Goal: Find specific page/section: Find specific page/section

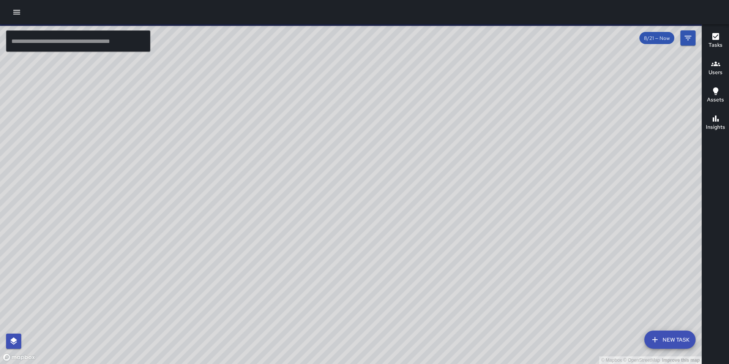
drag, startPoint x: 424, startPoint y: 142, endPoint x: 401, endPoint y: 213, distance: 75.0
click at [403, 219] on div "© Mapbox © OpenStreetMap Improve this map" at bounding box center [351, 194] width 702 height 340
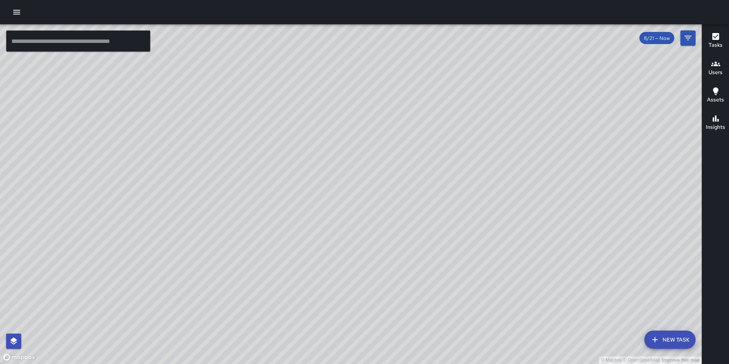
drag, startPoint x: 318, startPoint y: 242, endPoint x: 379, endPoint y: 213, distance: 67.6
click at [377, 213] on div "© Mapbox © OpenStreetMap Improve this map" at bounding box center [351, 194] width 702 height 340
drag, startPoint x: 397, startPoint y: 244, endPoint x: 387, endPoint y: 197, distance: 48.1
click at [388, 198] on div "© Mapbox © OpenStreetMap Improve this map" at bounding box center [351, 194] width 702 height 340
drag, startPoint x: 416, startPoint y: 165, endPoint x: 456, endPoint y: 60, distance: 111.9
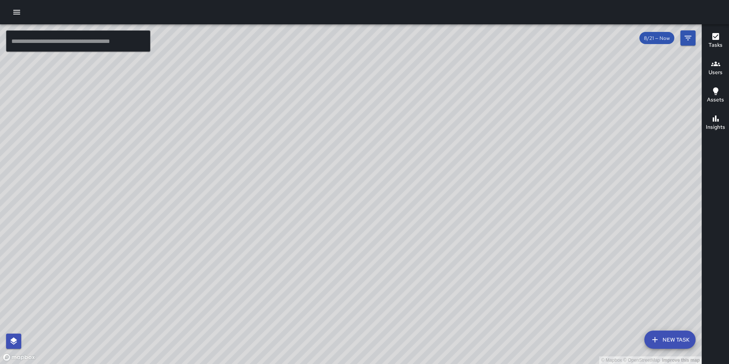
click at [455, 59] on div "© Mapbox © OpenStreetMap Improve this map" at bounding box center [351, 194] width 702 height 340
drag, startPoint x: 481, startPoint y: 180, endPoint x: 442, endPoint y: 176, distance: 39.7
click at [442, 176] on div "© Mapbox © OpenStreetMap Improve this map" at bounding box center [351, 194] width 702 height 340
drag, startPoint x: 442, startPoint y: 176, endPoint x: 486, endPoint y: 250, distance: 86.9
click at [486, 252] on div "© Mapbox © OpenStreetMap Improve this map" at bounding box center [351, 194] width 702 height 340
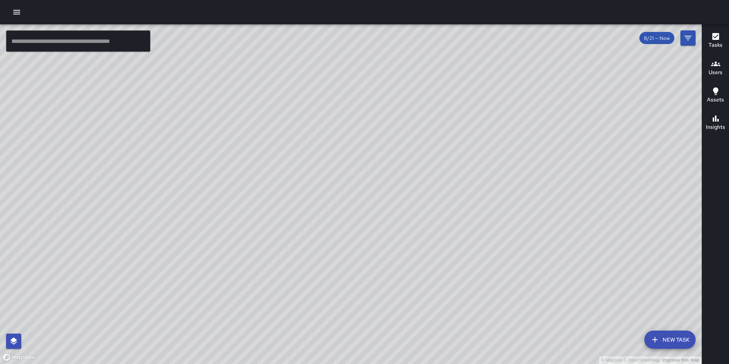
drag, startPoint x: 532, startPoint y: 265, endPoint x: 448, endPoint y: 190, distance: 112.8
click at [448, 190] on div "© Mapbox © OpenStreetMap Improve this map" at bounding box center [351, 194] width 702 height 340
drag, startPoint x: 303, startPoint y: 224, endPoint x: 283, endPoint y: 298, distance: 76.4
click at [283, 313] on div "© Mapbox © OpenStreetMap Improve this map" at bounding box center [351, 194] width 702 height 340
drag, startPoint x: 386, startPoint y: 124, endPoint x: 356, endPoint y: 259, distance: 138.6
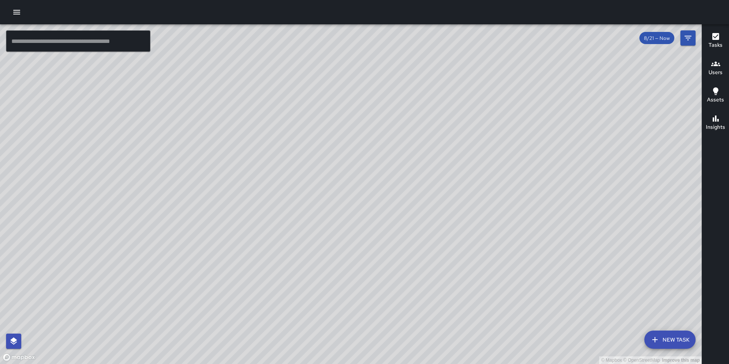
click at [356, 259] on div "© Mapbox © OpenStreetMap Improve this map" at bounding box center [351, 194] width 702 height 340
drag, startPoint x: 401, startPoint y: 193, endPoint x: 361, endPoint y: 277, distance: 93.3
click at [361, 277] on div "© Mapbox © OpenStreetMap Improve this map" at bounding box center [351, 194] width 702 height 340
drag, startPoint x: 389, startPoint y: 210, endPoint x: 341, endPoint y: 281, distance: 85.6
click at [341, 281] on div "© Mapbox © OpenStreetMap Improve this map" at bounding box center [351, 194] width 702 height 340
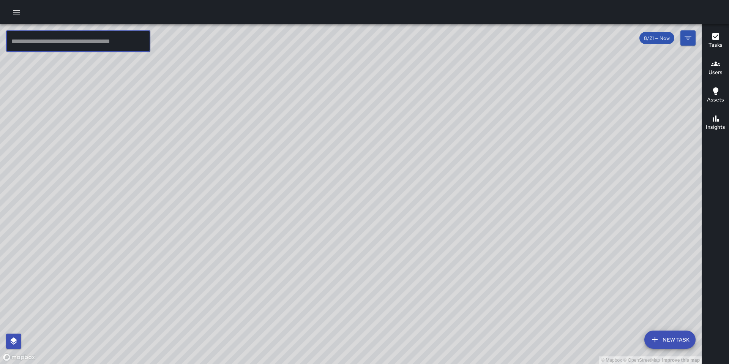
click at [51, 37] on input "text" at bounding box center [78, 40] width 144 height 21
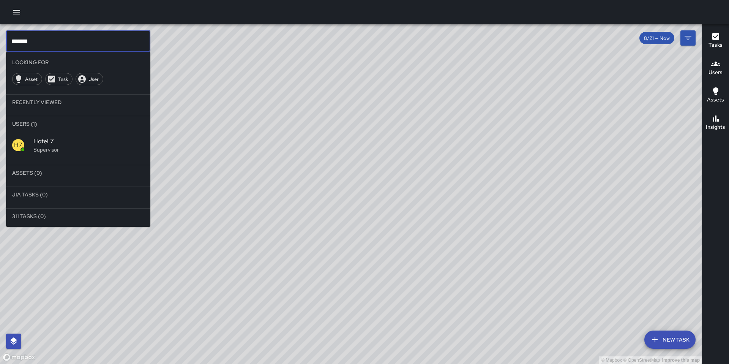
type input "*******"
click at [41, 149] on p "Supervisor" at bounding box center [88, 150] width 111 height 8
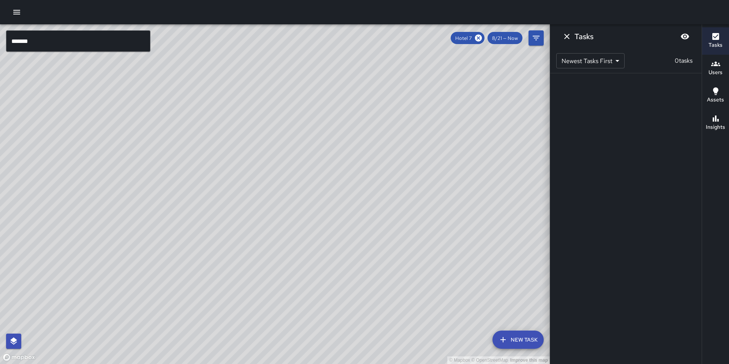
drag, startPoint x: 328, startPoint y: 237, endPoint x: 314, endPoint y: 191, distance: 48.1
click at [314, 191] on div "© Mapbox © OpenStreetMap Improve this map" at bounding box center [275, 194] width 550 height 340
click at [502, 41] on div "8/21 — Now" at bounding box center [505, 38] width 35 height 12
click at [532, 40] on icon "Filters" at bounding box center [536, 37] width 9 height 9
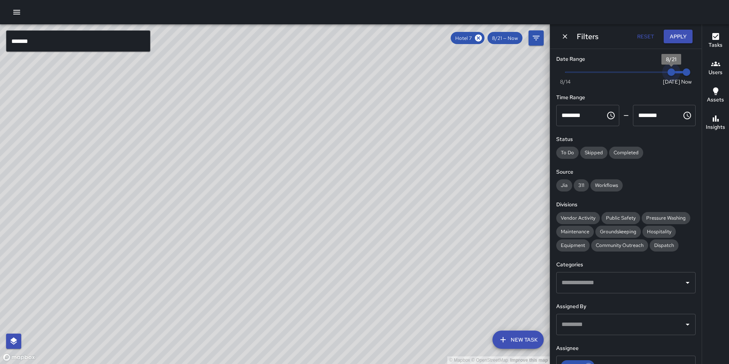
type input "*"
drag, startPoint x: 663, startPoint y: 72, endPoint x: 657, endPoint y: 72, distance: 6.1
click at [657, 72] on span "8/20" at bounding box center [657, 72] width 8 height 8
type input "*"
drag, startPoint x: 678, startPoint y: 73, endPoint x: 668, endPoint y: 72, distance: 9.9
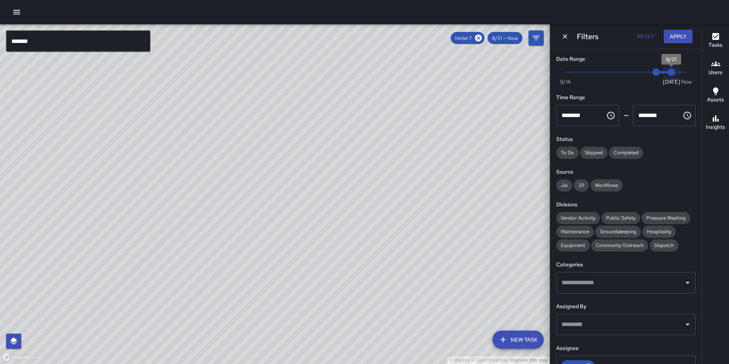
click at [668, 72] on span "8/21" at bounding box center [672, 72] width 8 height 8
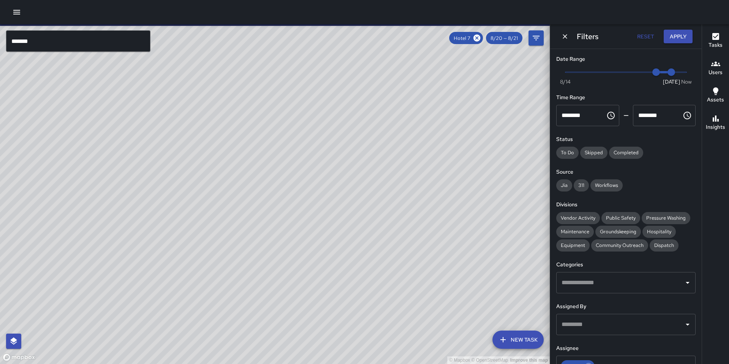
drag, startPoint x: 326, startPoint y: 196, endPoint x: 249, endPoint y: 240, distance: 88.8
click at [235, 250] on div "© Mapbox © OpenStreetMap Improve this map" at bounding box center [275, 194] width 550 height 340
drag, startPoint x: 271, startPoint y: 225, endPoint x: 233, endPoint y: 259, distance: 51.4
click at [233, 261] on div "© Mapbox © OpenStreetMap Improve this map" at bounding box center [275, 194] width 550 height 340
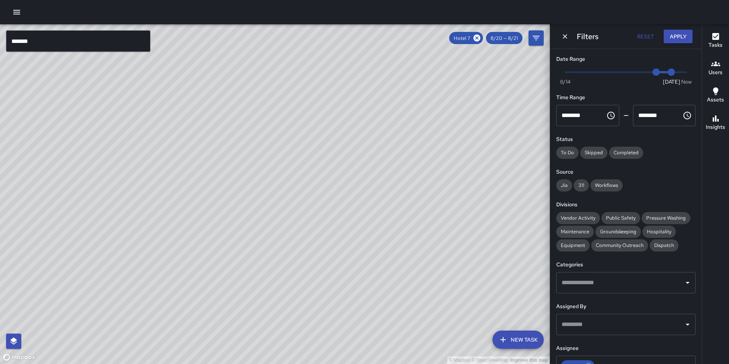
drag, startPoint x: 367, startPoint y: 211, endPoint x: 359, endPoint y: 298, distance: 87.3
click at [359, 298] on div "© Mapbox © OpenStreetMap Improve this map" at bounding box center [275, 194] width 550 height 340
drag, startPoint x: 369, startPoint y: 290, endPoint x: 337, endPoint y: 255, distance: 47.6
click at [337, 255] on div "© Mapbox © OpenStreetMap Improve this map" at bounding box center [275, 194] width 550 height 340
drag, startPoint x: 277, startPoint y: 124, endPoint x: 274, endPoint y: 167, distance: 43.1
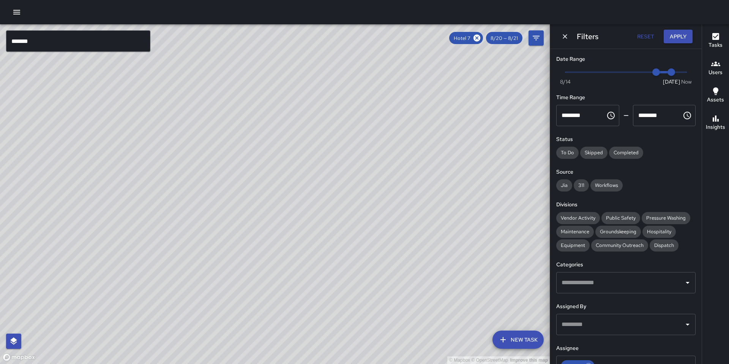
click at [274, 167] on div "© Mapbox © OpenStreetMap Improve this map" at bounding box center [275, 194] width 550 height 340
drag, startPoint x: 283, startPoint y: 207, endPoint x: 299, endPoint y: 104, distance: 103.7
click at [299, 104] on div "© Mapbox © OpenStreetMap Improve this map" at bounding box center [275, 194] width 550 height 340
drag, startPoint x: 210, startPoint y: 115, endPoint x: 361, endPoint y: 104, distance: 150.9
click at [361, 103] on div "© Mapbox © OpenStreetMap Improve this map" at bounding box center [275, 194] width 550 height 340
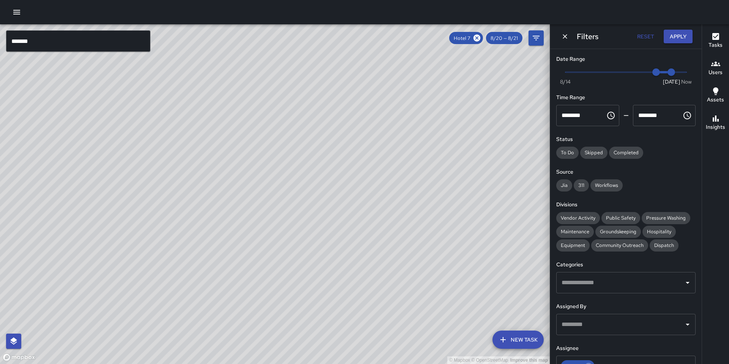
drag, startPoint x: 500, startPoint y: 138, endPoint x: 323, endPoint y: 108, distance: 179.4
click at [322, 109] on div "© Mapbox © OpenStreetMap Improve this map" at bounding box center [275, 194] width 550 height 340
drag, startPoint x: 420, startPoint y: 120, endPoint x: 298, endPoint y: 106, distance: 122.8
click at [298, 106] on div "© Mapbox © OpenStreetMap Improve this map" at bounding box center [275, 194] width 550 height 340
drag, startPoint x: 350, startPoint y: 113, endPoint x: 251, endPoint y: 119, distance: 99.3
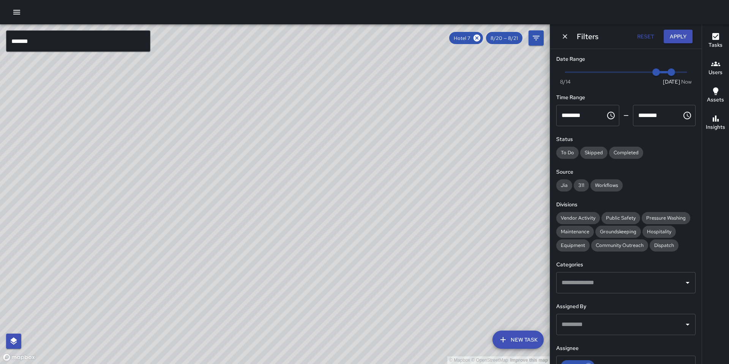
click at [251, 119] on div "© Mapbox © OpenStreetMap Improve this map" at bounding box center [275, 194] width 550 height 340
drag, startPoint x: 256, startPoint y: 102, endPoint x: 241, endPoint y: 170, distance: 70.1
click at [241, 172] on div "© Mapbox © OpenStreetMap Improve this map" at bounding box center [275, 194] width 550 height 340
drag, startPoint x: 262, startPoint y: 158, endPoint x: 273, endPoint y: 143, distance: 18.5
click at [273, 143] on div "© Mapbox © OpenStreetMap Improve this map" at bounding box center [275, 194] width 550 height 340
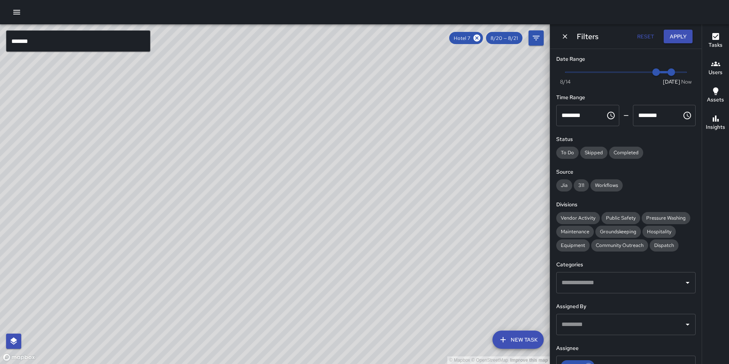
drag, startPoint x: 284, startPoint y: 150, endPoint x: 248, endPoint y: 137, distance: 38.3
click at [248, 137] on div "© Mapbox © OpenStreetMap Improve this map" at bounding box center [275, 194] width 550 height 340
drag, startPoint x: 225, startPoint y: 130, endPoint x: 260, endPoint y: 184, distance: 64.6
click at [260, 184] on div "© Mapbox © OpenStreetMap Improve this map" at bounding box center [275, 194] width 550 height 340
drag, startPoint x: 280, startPoint y: 191, endPoint x: 268, endPoint y: 162, distance: 31.7
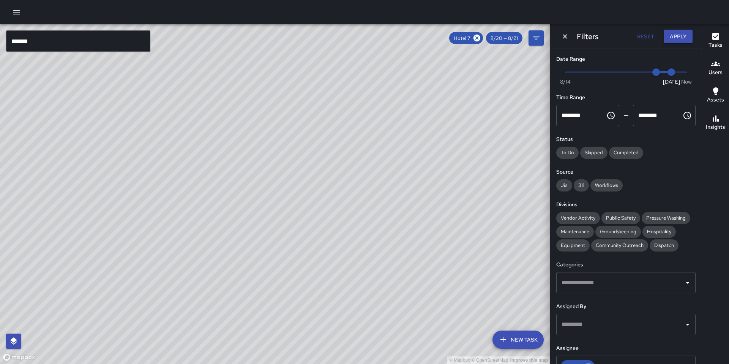
click at [268, 162] on div "© Mapbox © OpenStreetMap Improve this map" at bounding box center [275, 194] width 550 height 340
drag, startPoint x: 251, startPoint y: 192, endPoint x: 205, endPoint y: 189, distance: 46.5
click at [205, 189] on div "© Mapbox © OpenStreetMap Improve this map" at bounding box center [275, 194] width 550 height 340
drag, startPoint x: 205, startPoint y: 188, endPoint x: 358, endPoint y: 158, distance: 155.7
click at [358, 158] on div "© Mapbox © OpenStreetMap Improve this map" at bounding box center [275, 194] width 550 height 340
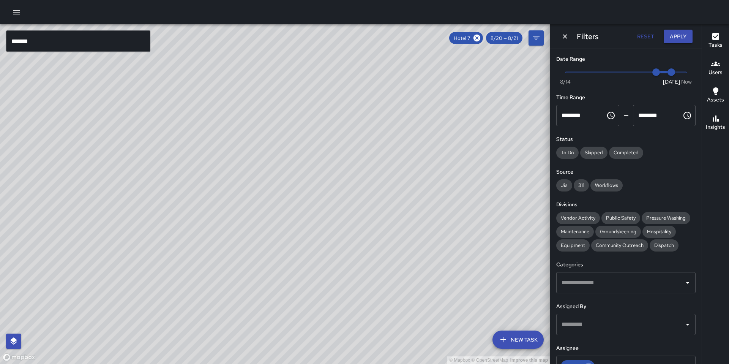
drag, startPoint x: 358, startPoint y: 158, endPoint x: 261, endPoint y: 205, distance: 107.4
click at [261, 205] on div "© Mapbox © OpenStreetMap Improve this map" at bounding box center [275, 194] width 550 height 340
drag, startPoint x: 326, startPoint y: 169, endPoint x: 307, endPoint y: 224, distance: 57.8
click at [308, 226] on div "© Mapbox © OpenStreetMap Improve this map" at bounding box center [275, 194] width 550 height 340
drag, startPoint x: 261, startPoint y: 171, endPoint x: 331, endPoint y: 186, distance: 71.9
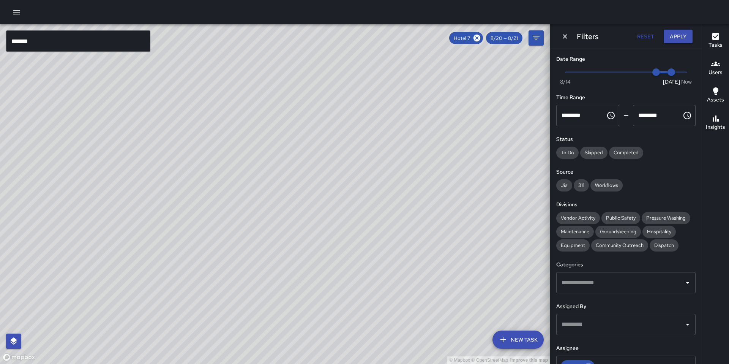
click at [331, 186] on div "© Mapbox © OpenStreetMap Improve this map" at bounding box center [275, 194] width 550 height 340
drag, startPoint x: 281, startPoint y: 176, endPoint x: 314, endPoint y: 204, distance: 42.9
click at [314, 204] on div "© Mapbox © OpenStreetMap Improve this map" at bounding box center [275, 194] width 550 height 340
drag, startPoint x: 327, startPoint y: 214, endPoint x: 312, endPoint y: 80, distance: 135.3
click at [312, 80] on div "© Mapbox © OpenStreetMap Improve this map" at bounding box center [275, 194] width 550 height 340
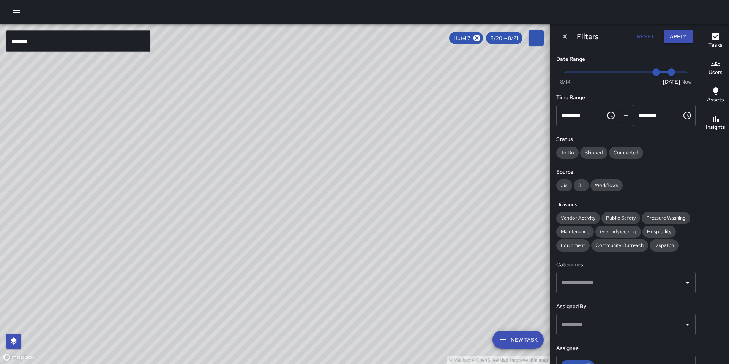
drag, startPoint x: 311, startPoint y: 146, endPoint x: 312, endPoint y: 109, distance: 36.9
click at [312, 109] on div "© Mapbox © OpenStreetMap Improve this map" at bounding box center [275, 194] width 550 height 340
click at [32, 40] on input "*******" at bounding box center [78, 40] width 144 height 21
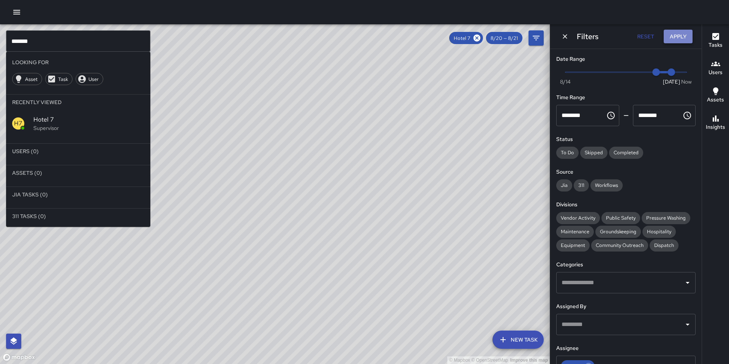
click at [686, 41] on button "Apply" at bounding box center [678, 37] width 29 height 14
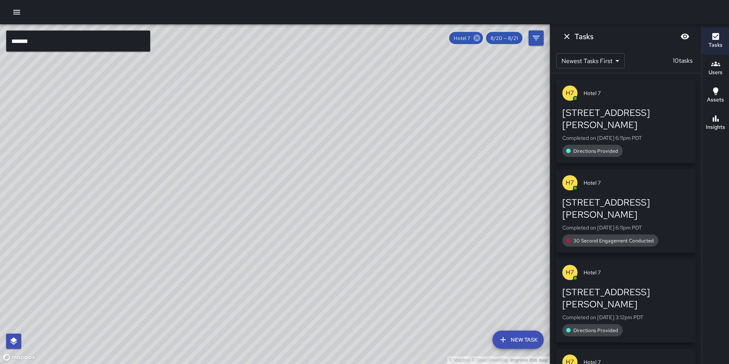
click at [475, 39] on icon at bounding box center [477, 38] width 7 height 7
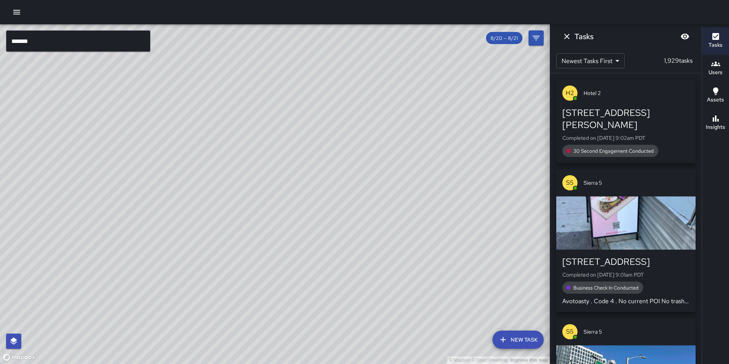
click at [48, 42] on input "*******" at bounding box center [78, 40] width 144 height 21
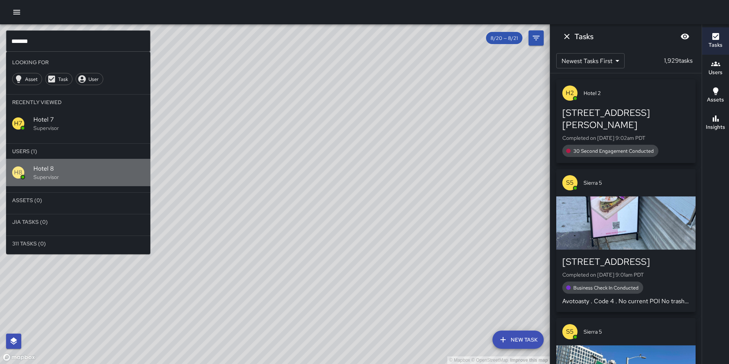
click at [41, 170] on span "Hotel 8" at bounding box center [88, 168] width 111 height 9
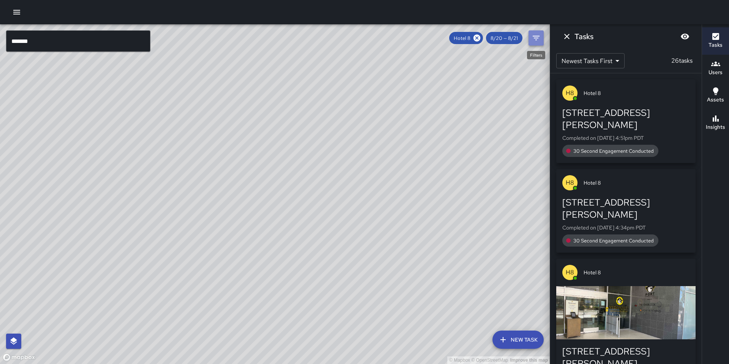
click at [536, 40] on icon "Filters" at bounding box center [536, 38] width 7 height 5
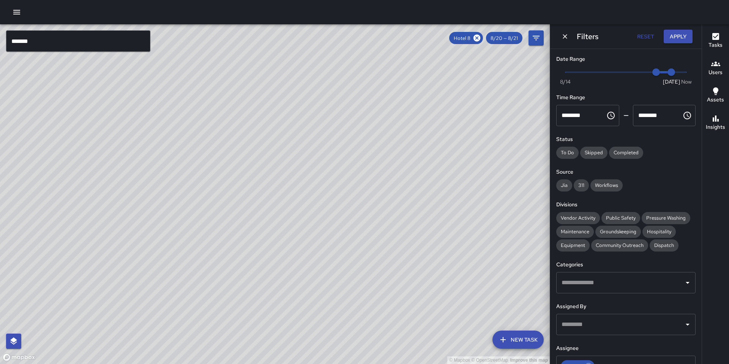
drag, startPoint x: 381, startPoint y: 100, endPoint x: 358, endPoint y: 227, distance: 129.2
click at [358, 227] on div "© Mapbox © OpenStreetMap Improve this map" at bounding box center [275, 194] width 550 height 340
drag, startPoint x: 350, startPoint y: 190, endPoint x: 356, endPoint y: 233, distance: 43.6
click at [356, 233] on div "© Mapbox © OpenStreetMap Improve this map" at bounding box center [275, 194] width 550 height 340
click at [355, 228] on div "© Mapbox © OpenStreetMap Improve this map" at bounding box center [275, 194] width 550 height 340
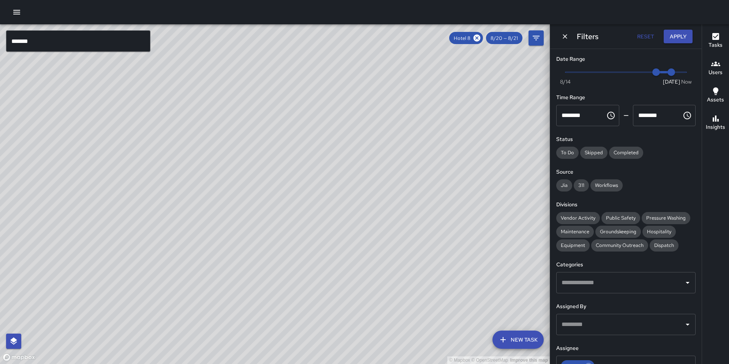
drag, startPoint x: 354, startPoint y: 226, endPoint x: 409, endPoint y: 212, distance: 56.8
click at [409, 214] on div "© Mapbox © OpenStreetMap Improve this map" at bounding box center [275, 194] width 550 height 340
drag, startPoint x: 353, startPoint y: 193, endPoint x: 381, endPoint y: 183, distance: 29.9
click at [381, 183] on div "© Mapbox © OpenStreetMap Improve this map" at bounding box center [275, 194] width 550 height 340
drag, startPoint x: 420, startPoint y: 200, endPoint x: 377, endPoint y: 151, distance: 65.4
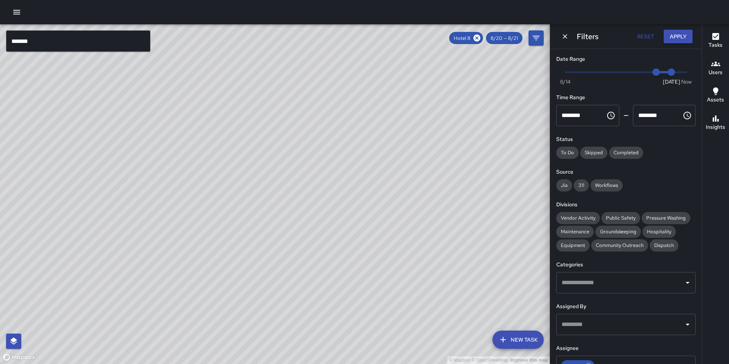
click at [377, 151] on div "© Mapbox © OpenStreetMap Improve this map" at bounding box center [275, 194] width 550 height 340
click at [37, 40] on input "*******" at bounding box center [78, 40] width 144 height 21
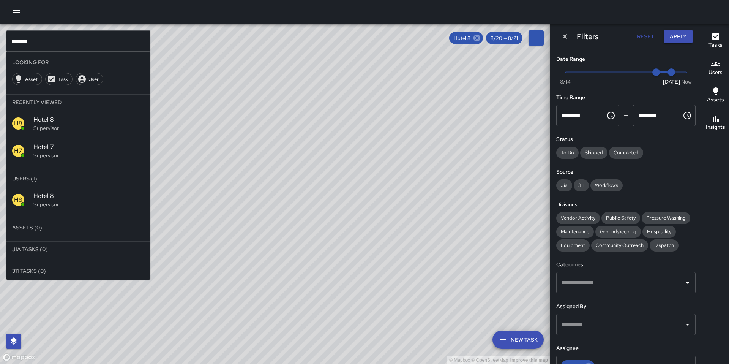
click at [476, 35] on icon at bounding box center [477, 38] width 7 height 7
click at [66, 147] on span "Hotel 7" at bounding box center [88, 146] width 111 height 9
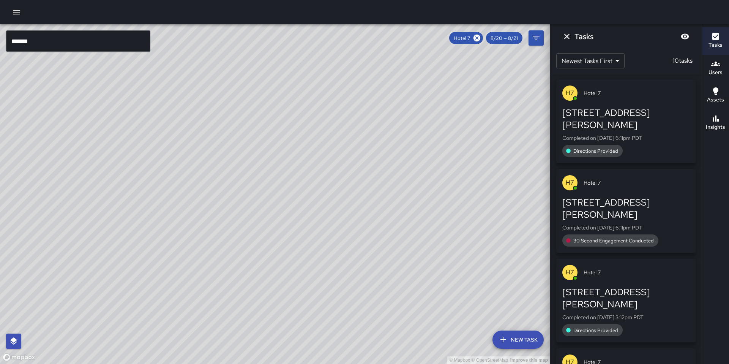
drag, startPoint x: 517, startPoint y: 233, endPoint x: 271, endPoint y: 258, distance: 248.2
click at [260, 275] on div "© Mapbox © OpenStreetMap Improve this map" at bounding box center [275, 194] width 550 height 340
drag, startPoint x: 348, startPoint y: 205, endPoint x: 379, endPoint y: 196, distance: 32.6
click at [310, 264] on div "© Mapbox © OpenStreetMap Improve this map" at bounding box center [275, 194] width 550 height 340
drag, startPoint x: 248, startPoint y: 145, endPoint x: 353, endPoint y: 205, distance: 120.5
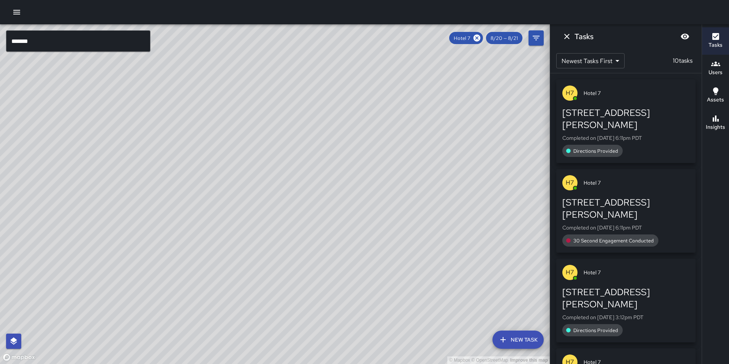
click at [353, 205] on div "© Mapbox © OpenStreetMap Improve this map" at bounding box center [275, 194] width 550 height 340
drag, startPoint x: 308, startPoint y: 218, endPoint x: 332, endPoint y: 177, distance: 47.5
click at [332, 177] on div "© Mapbox © OpenStreetMap Improve this map" at bounding box center [275, 194] width 550 height 340
drag, startPoint x: 329, startPoint y: 180, endPoint x: 330, endPoint y: 165, distance: 14.8
click at [330, 165] on div "© Mapbox © OpenStreetMap Improve this map" at bounding box center [275, 194] width 550 height 340
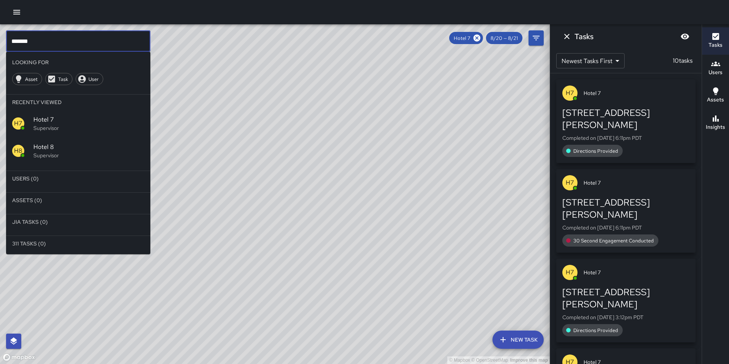
click at [43, 44] on input "*******" at bounding box center [78, 40] width 144 height 21
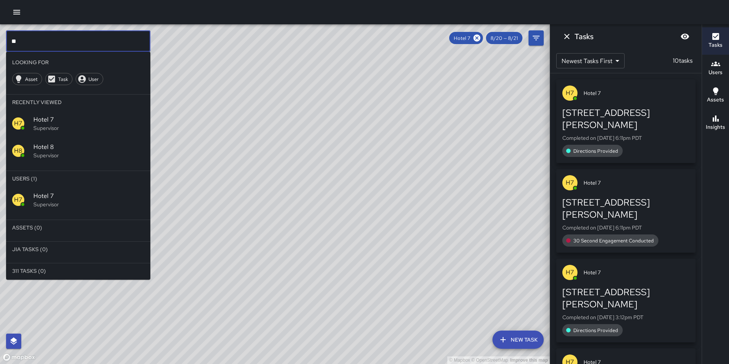
type input "*"
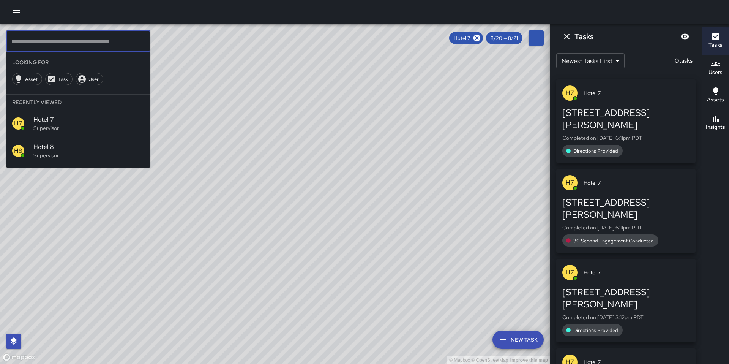
click at [37, 146] on span "Hotel 8" at bounding box center [88, 146] width 111 height 9
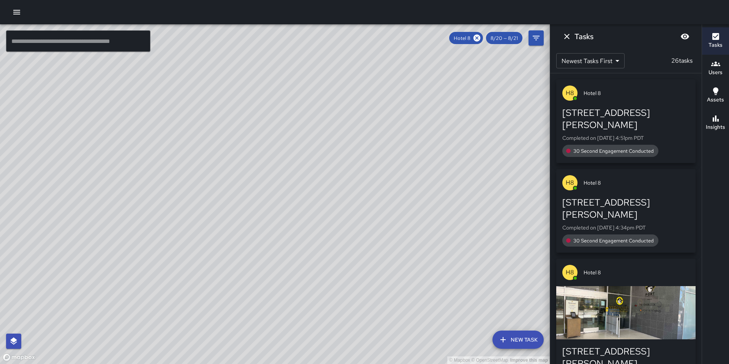
drag, startPoint x: 451, startPoint y: 207, endPoint x: 389, endPoint y: 212, distance: 62.9
click at [389, 212] on div "© Mapbox © OpenStreetMap Improve this map" at bounding box center [275, 194] width 550 height 340
drag, startPoint x: 430, startPoint y: 218, endPoint x: 411, endPoint y: 219, distance: 19.0
click at [411, 219] on div "© Mapbox © OpenStreetMap Improve this map" at bounding box center [275, 194] width 550 height 340
drag, startPoint x: 412, startPoint y: 218, endPoint x: 448, endPoint y: 221, distance: 35.4
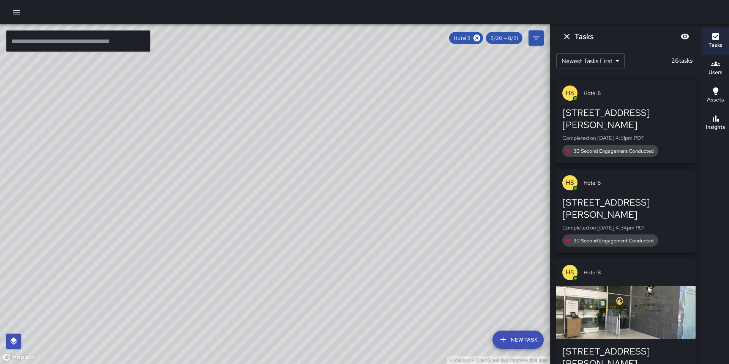
click at [448, 221] on div "© Mapbox © OpenStreetMap Improve this map" at bounding box center [275, 194] width 550 height 340
drag, startPoint x: 382, startPoint y: 193, endPoint x: 491, endPoint y: 233, distance: 116.0
click at [520, 259] on div "© Mapbox © OpenStreetMap Improve this map" at bounding box center [275, 194] width 550 height 340
drag, startPoint x: 407, startPoint y: 163, endPoint x: 429, endPoint y: 205, distance: 47.1
click at [429, 205] on div "© Mapbox © OpenStreetMap Improve this map" at bounding box center [275, 194] width 550 height 340
